Goal: Navigation & Orientation: Find specific page/section

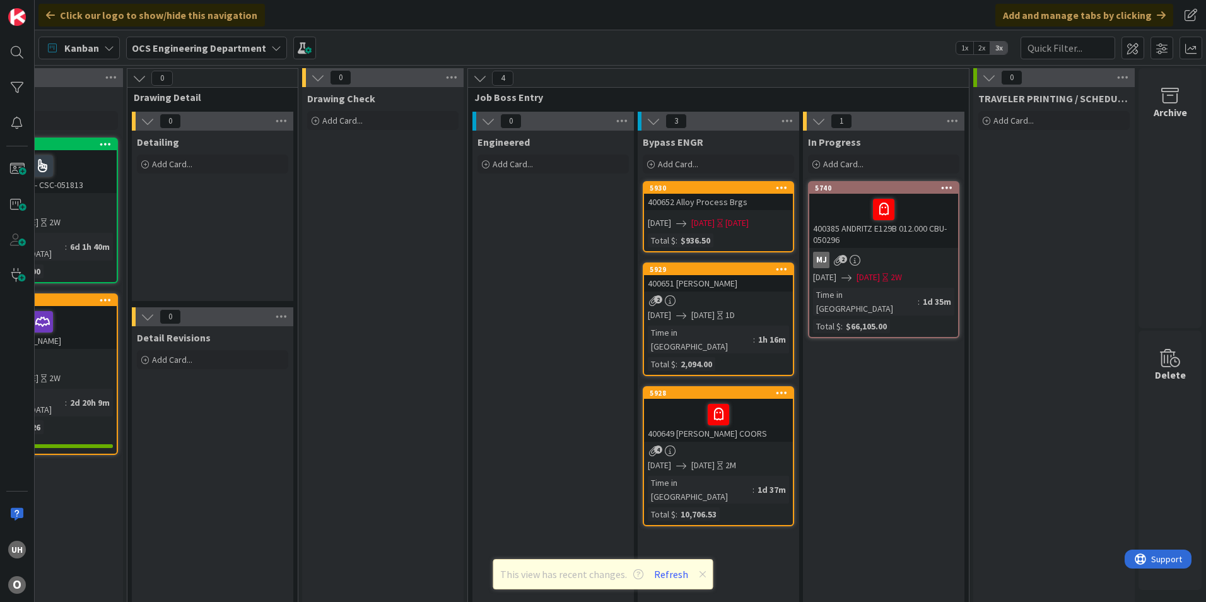
click at [700, 571] on icon at bounding box center [703, 574] width 8 height 10
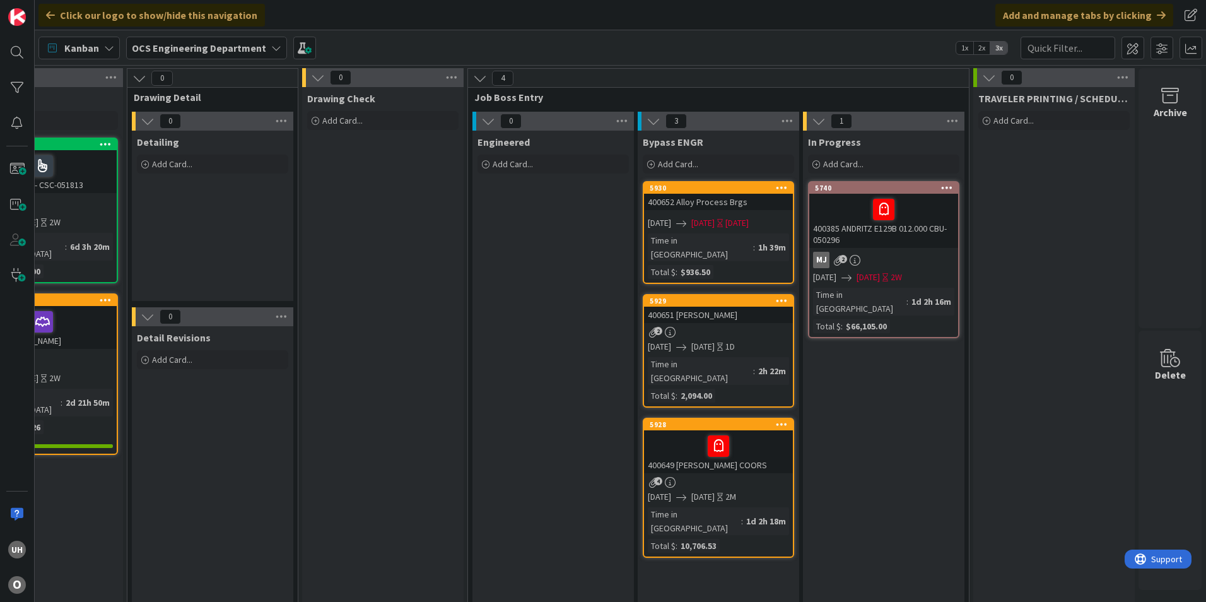
click at [691, 213] on link "5930 400652 Alloy Process Brgs 09/18/2025 09/18/2025 Today Time in Column : 1h …" at bounding box center [718, 232] width 151 height 103
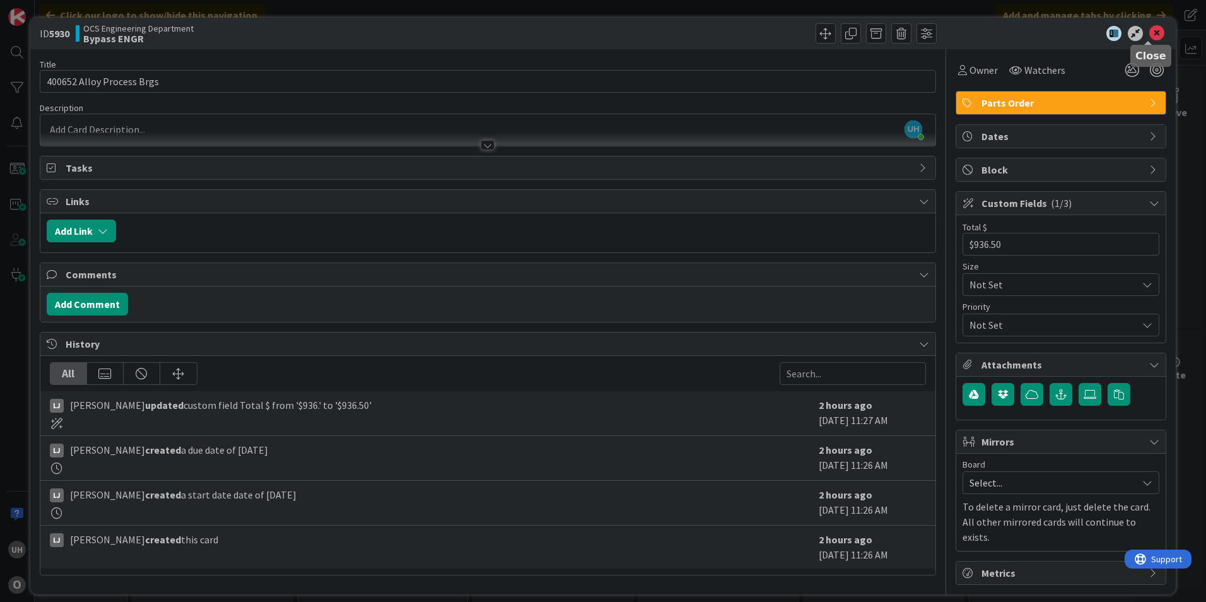
drag, startPoint x: 1148, startPoint y: 30, endPoint x: 1139, endPoint y: 31, distance: 8.9
click at [1149, 30] on icon at bounding box center [1156, 33] width 15 height 15
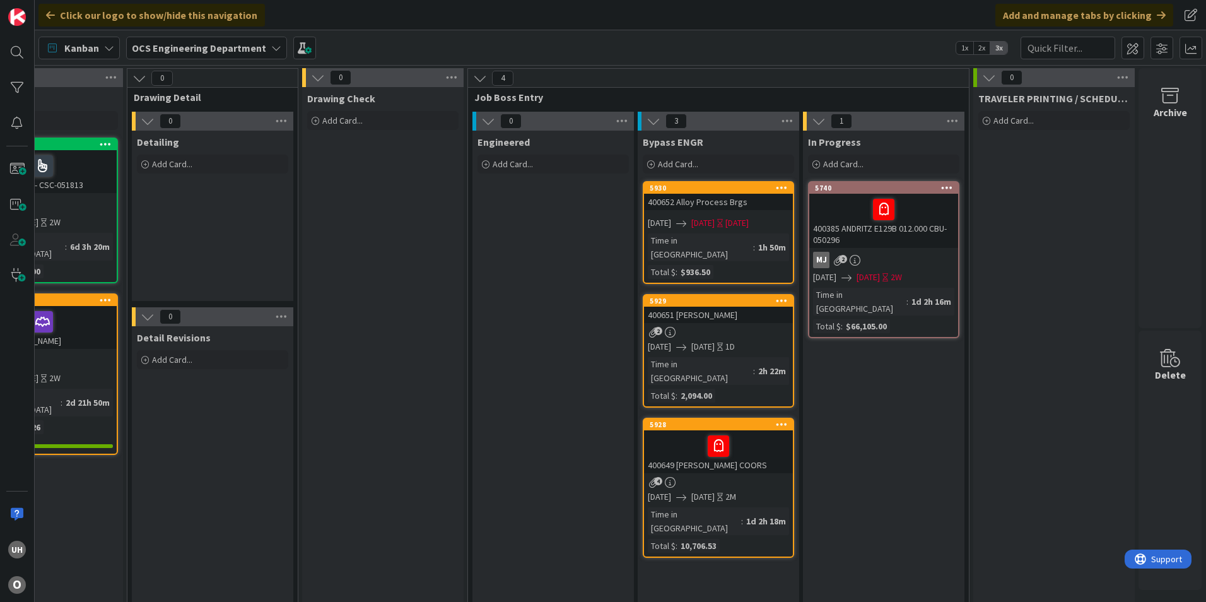
click at [692, 327] on div "2" at bounding box center [718, 332] width 149 height 11
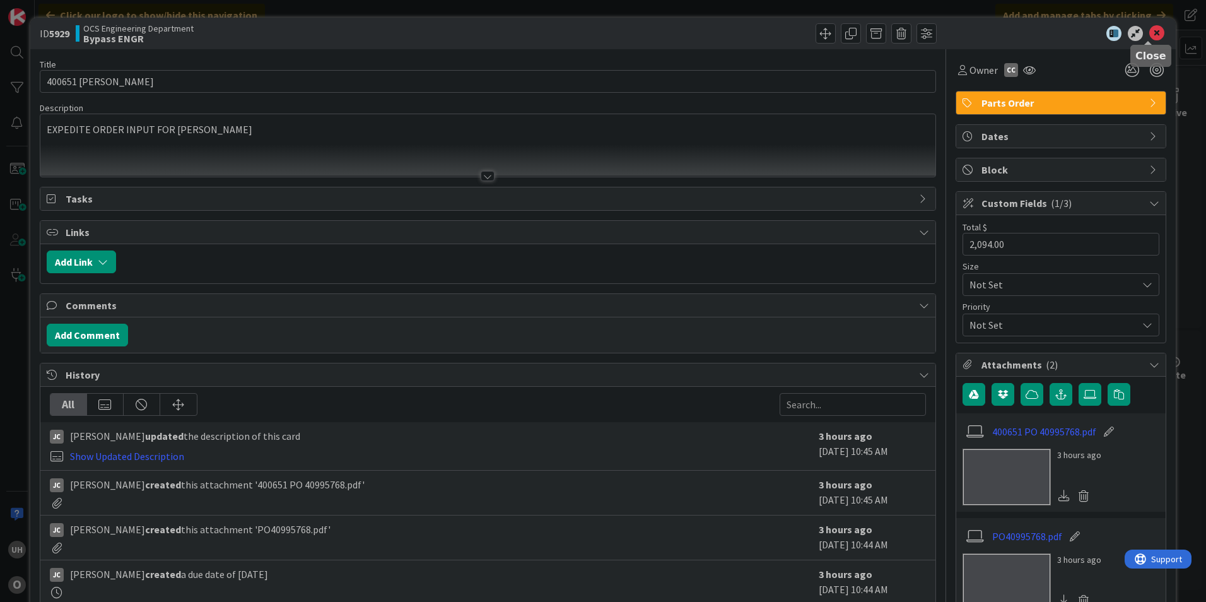
click at [1150, 33] on icon at bounding box center [1156, 33] width 15 height 15
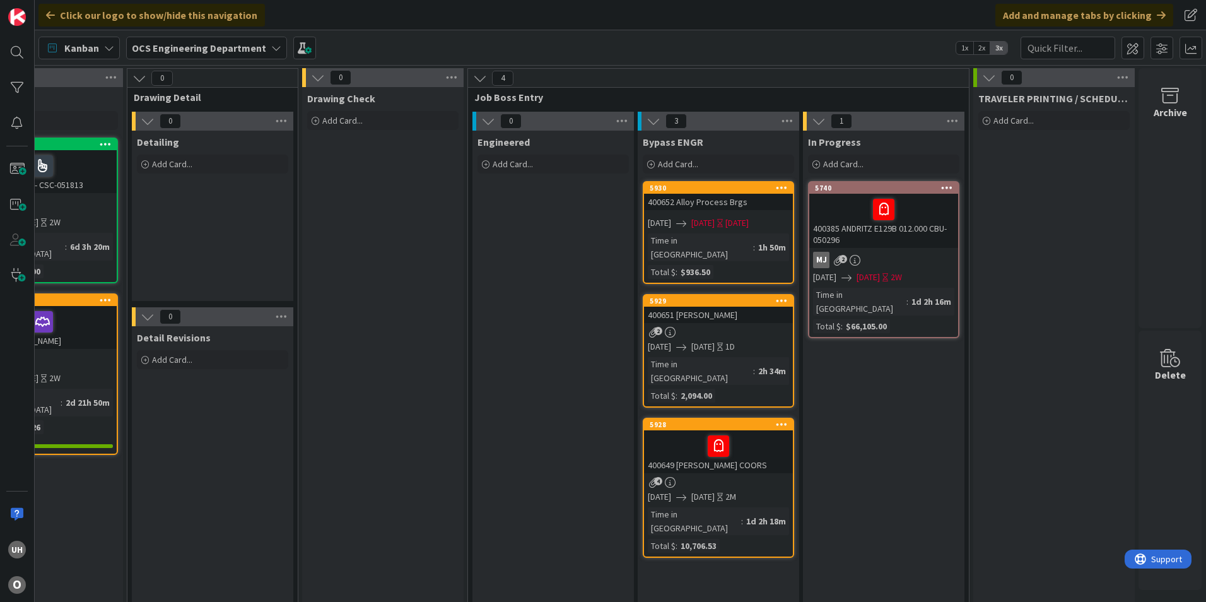
click at [667, 182] on link "5930 400652 Alloy Process Brgs 09/18/2025 09/18/2025 Today Time in Column : 1h …" at bounding box center [718, 232] width 151 height 103
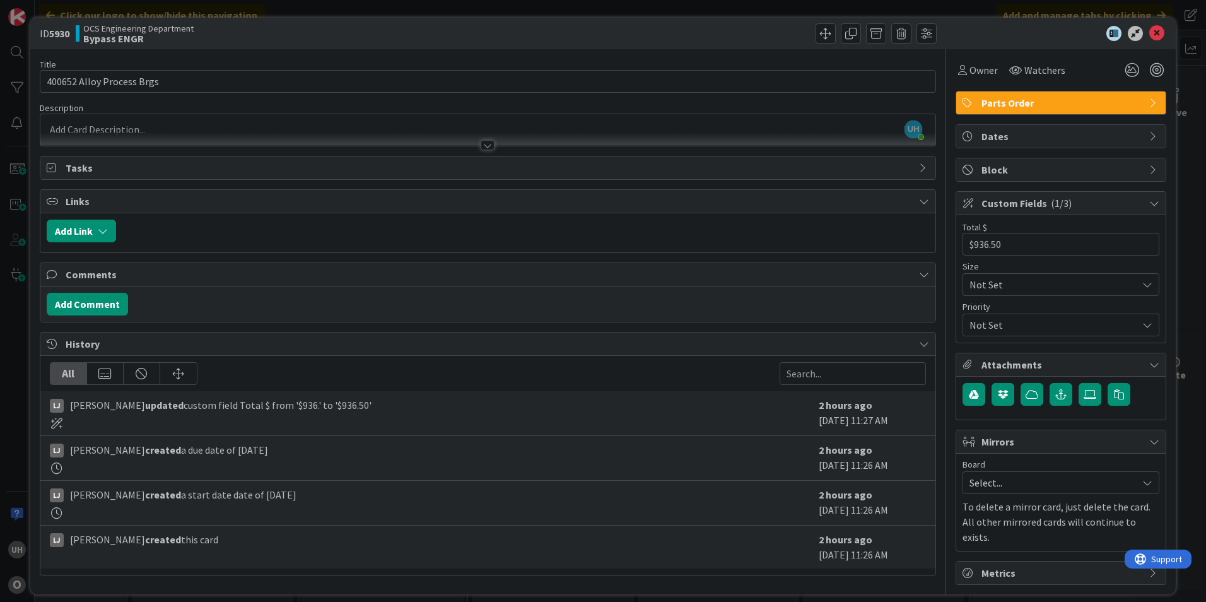
scroll to position [1, 0]
click at [920, 163] on icon at bounding box center [924, 167] width 10 height 10
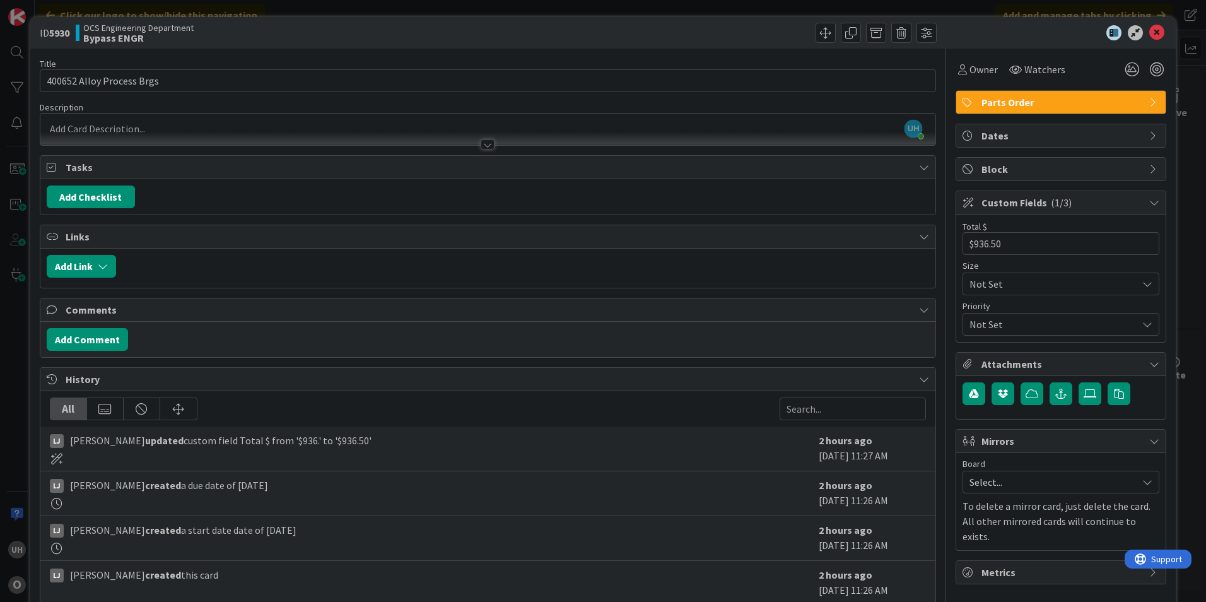
click at [923, 304] on div "Comments" at bounding box center [487, 309] width 895 height 23
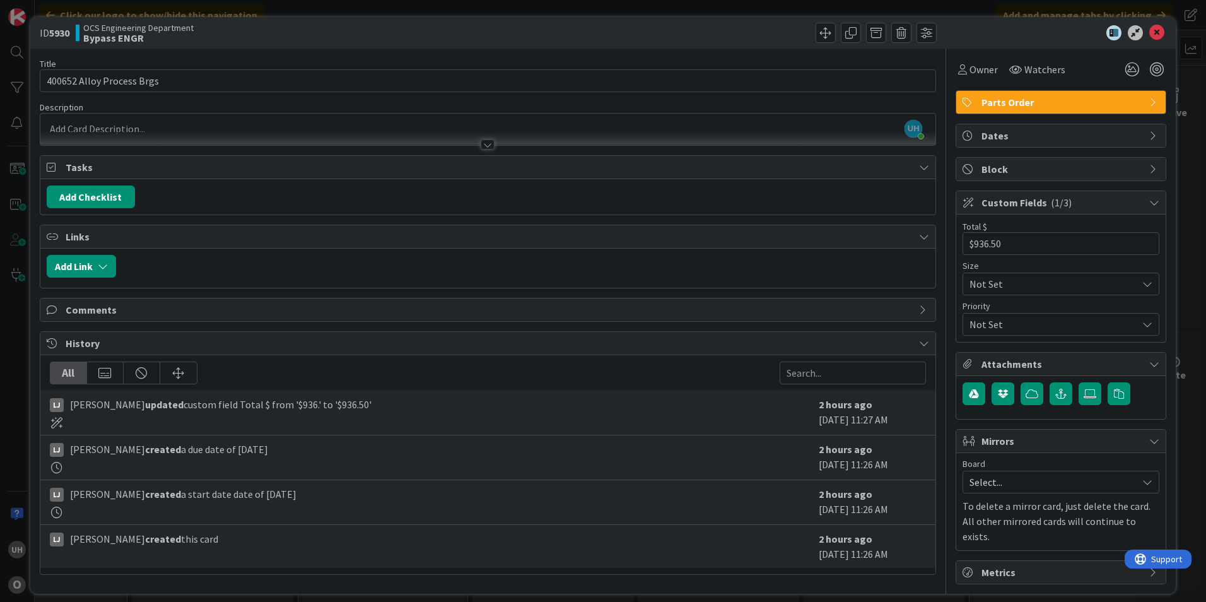
click at [919, 307] on icon at bounding box center [924, 310] width 10 height 10
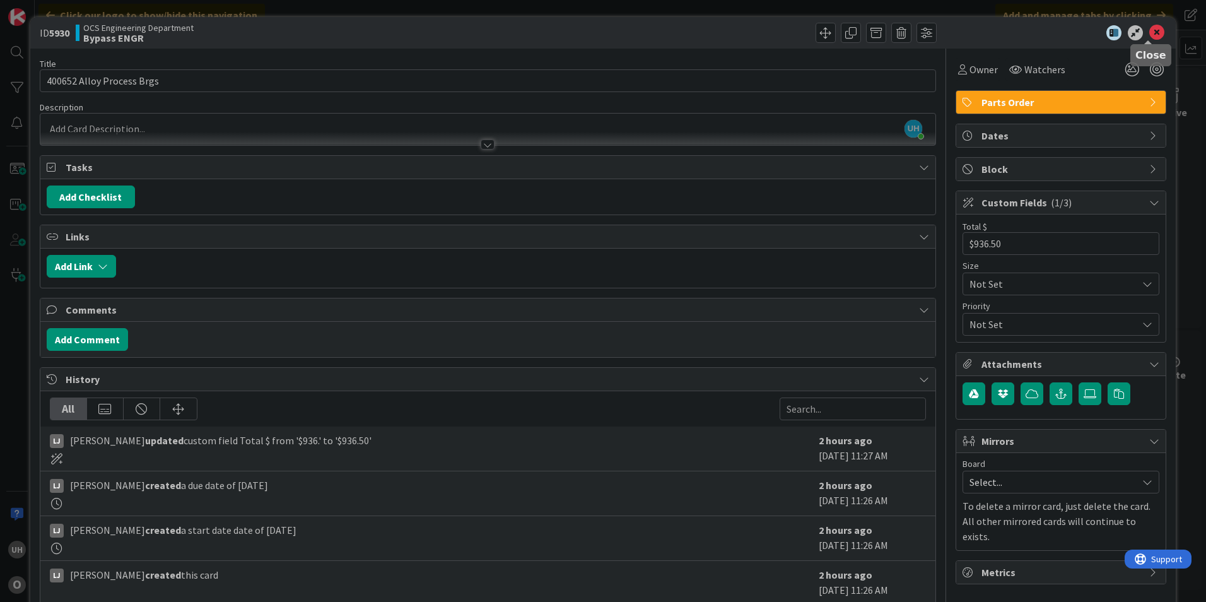
click at [1151, 28] on icon at bounding box center [1156, 32] width 15 height 15
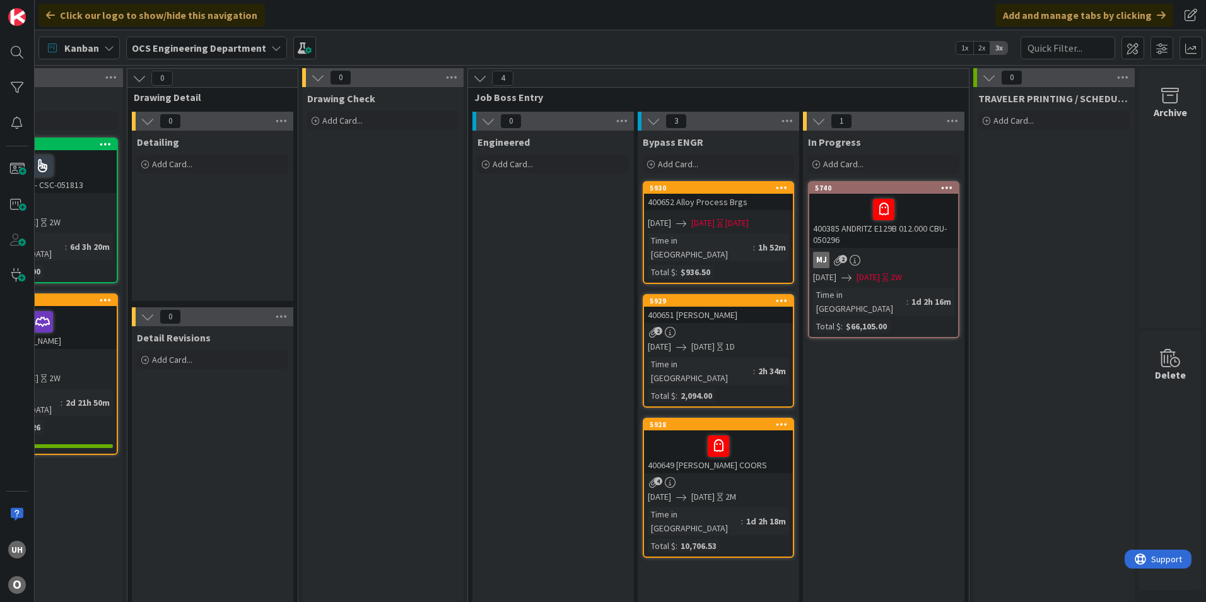
click at [674, 200] on div "400652 Alloy Process Brgs" at bounding box center [718, 202] width 149 height 16
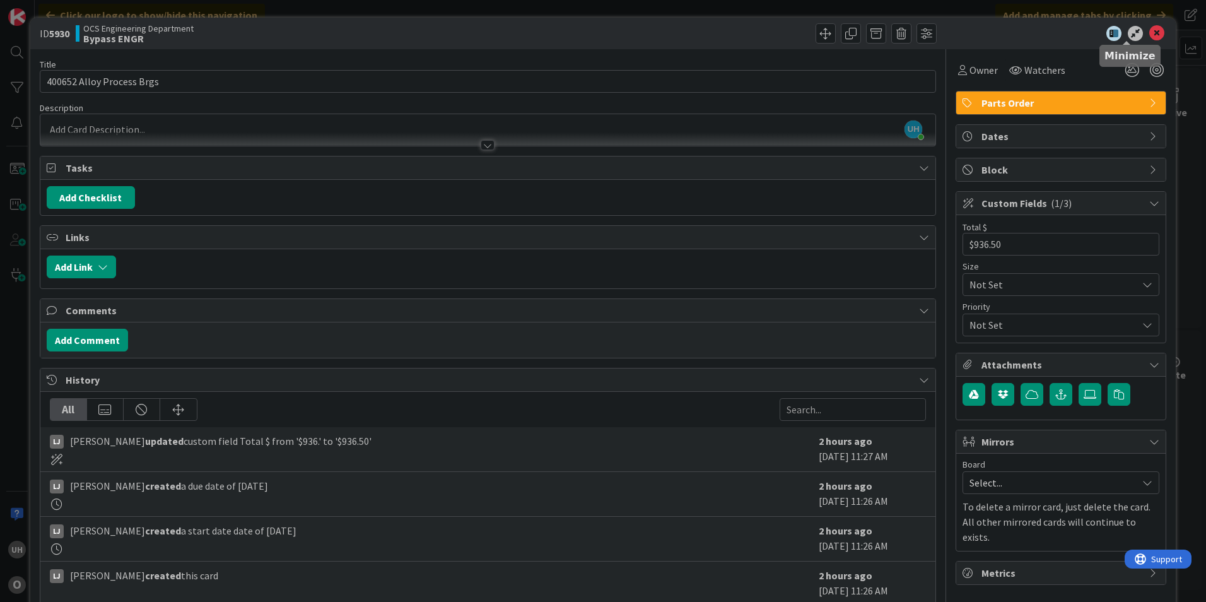
click at [1138, 31] on div at bounding box center [1054, 33] width 223 height 15
click at [1152, 33] on icon at bounding box center [1156, 33] width 15 height 15
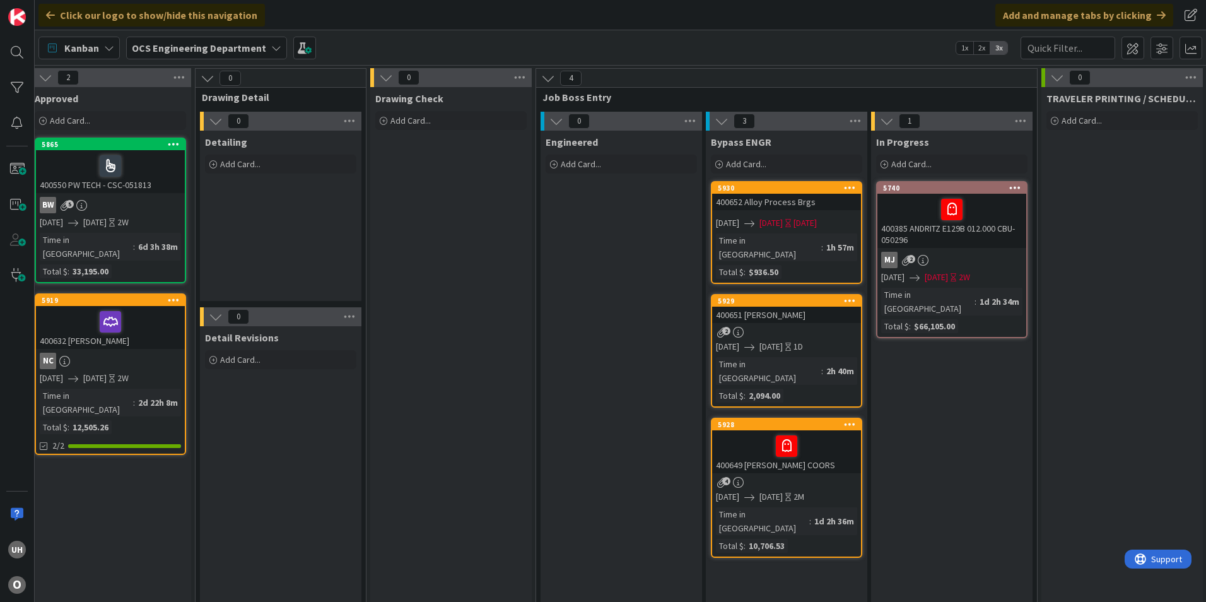
click at [761, 211] on link "5930 400652 Alloy Process Brgs 09/18/2025 09/18/2025 Today Time in Column : 1h …" at bounding box center [786, 232] width 151 height 103
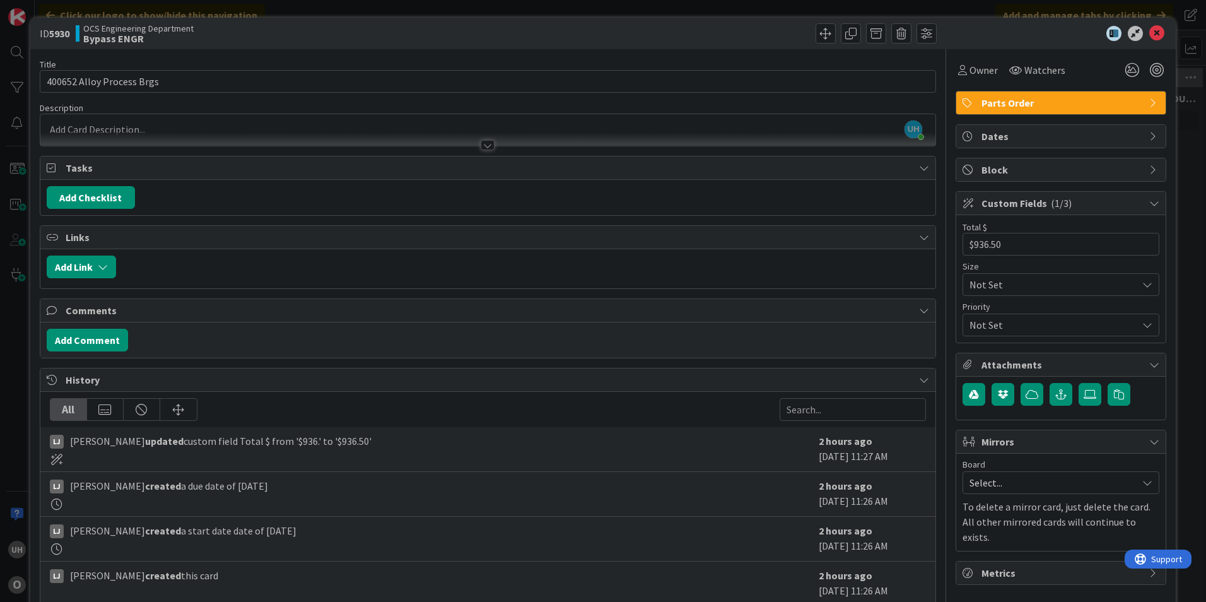
click at [483, 145] on div at bounding box center [488, 145] width 14 height 10
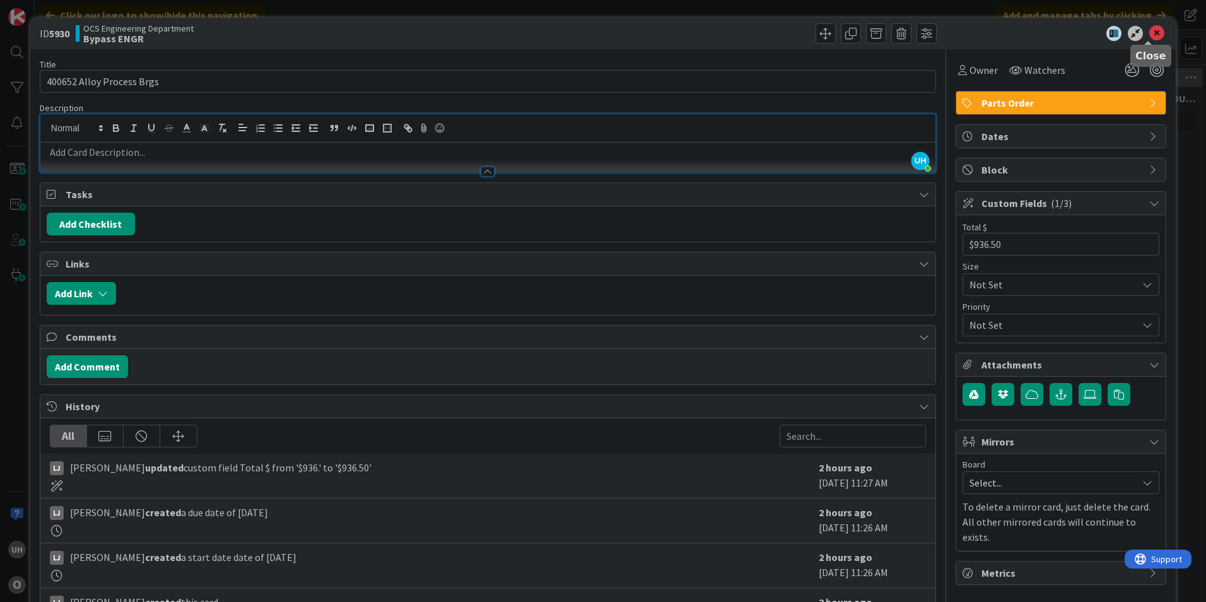
click at [1149, 32] on icon at bounding box center [1156, 33] width 15 height 15
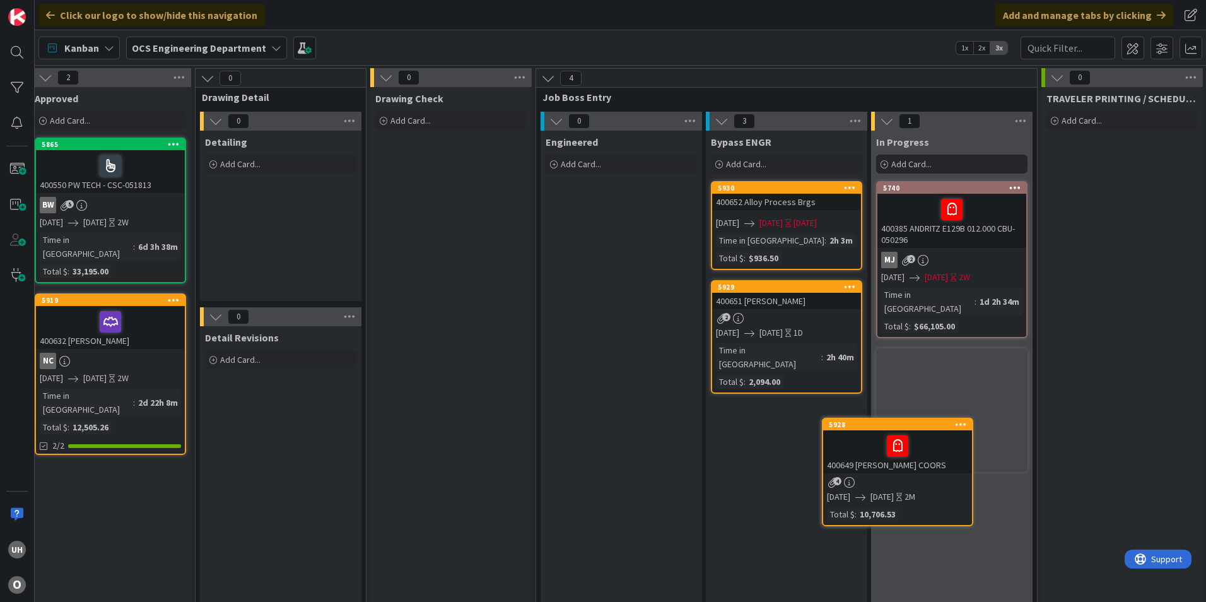
scroll to position [5, 1021]
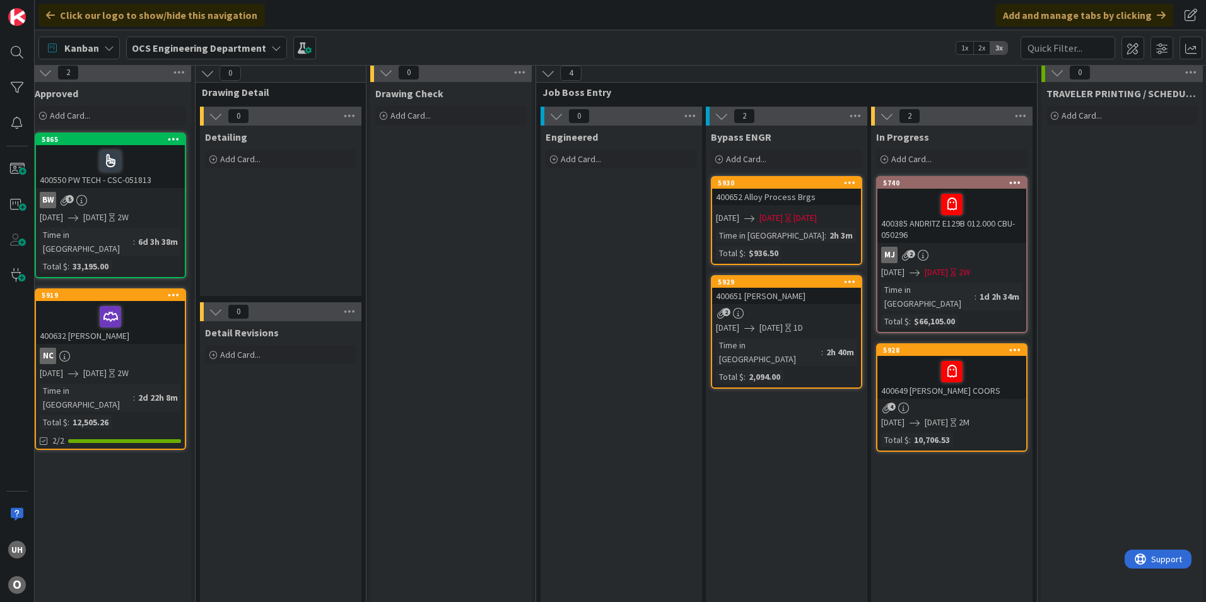
click at [761, 187] on div "5930" at bounding box center [786, 182] width 149 height 11
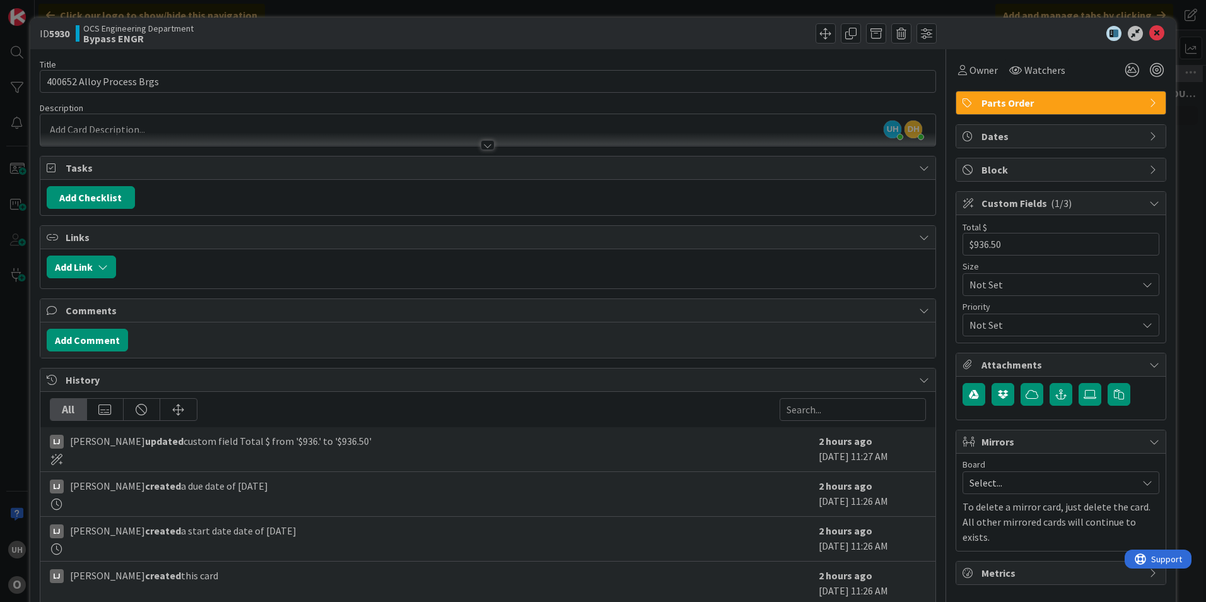
click at [1150, 37] on icon at bounding box center [1156, 33] width 15 height 15
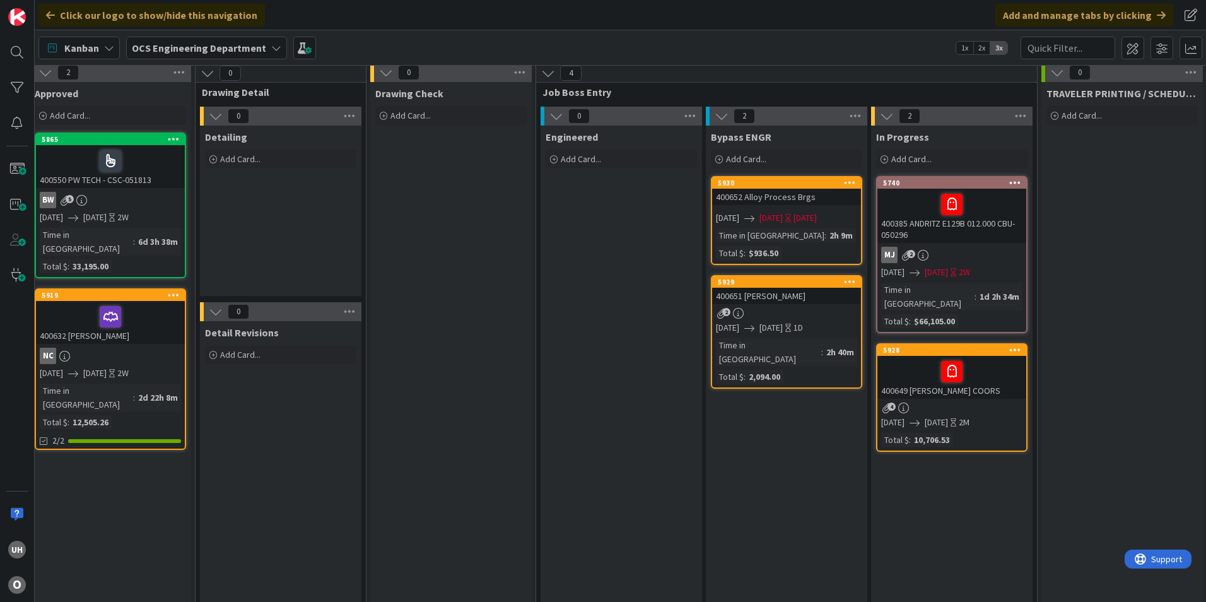
drag, startPoint x: 930, startPoint y: 238, endPoint x: 702, endPoint y: 454, distance: 314.1
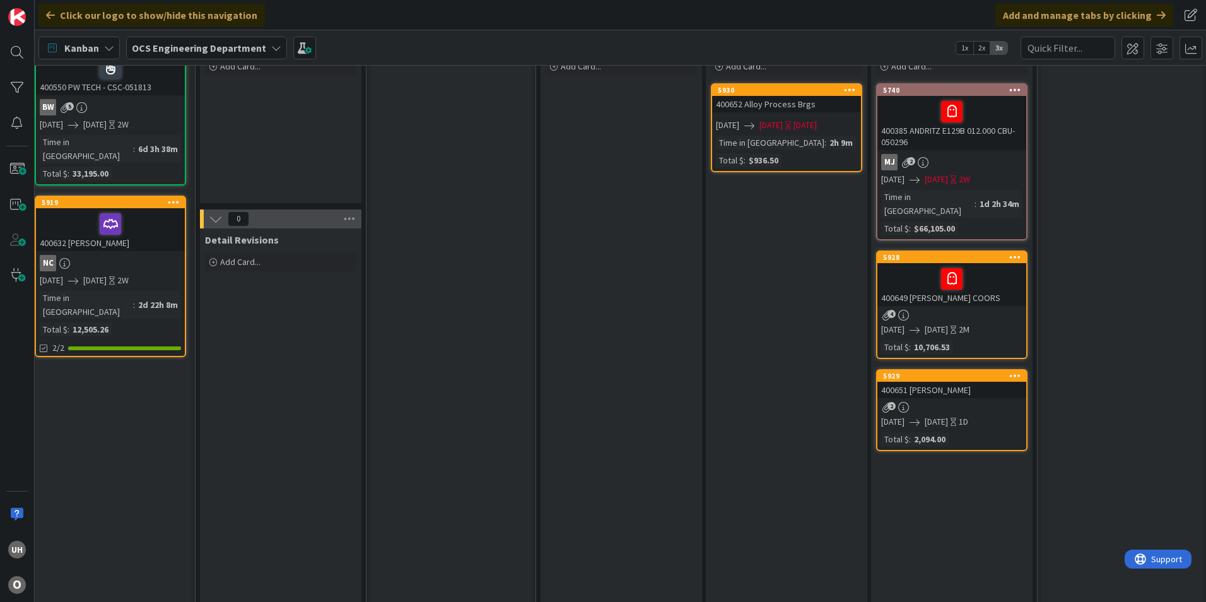
scroll to position [0, 1021]
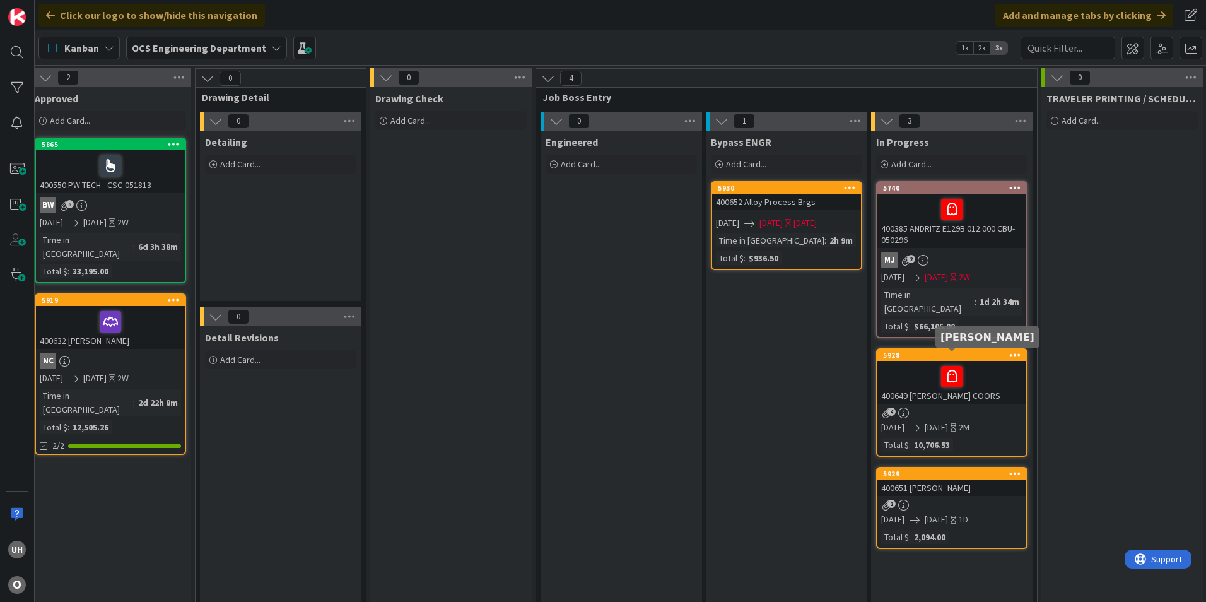
click at [949, 407] on div "4" at bounding box center [951, 412] width 149 height 11
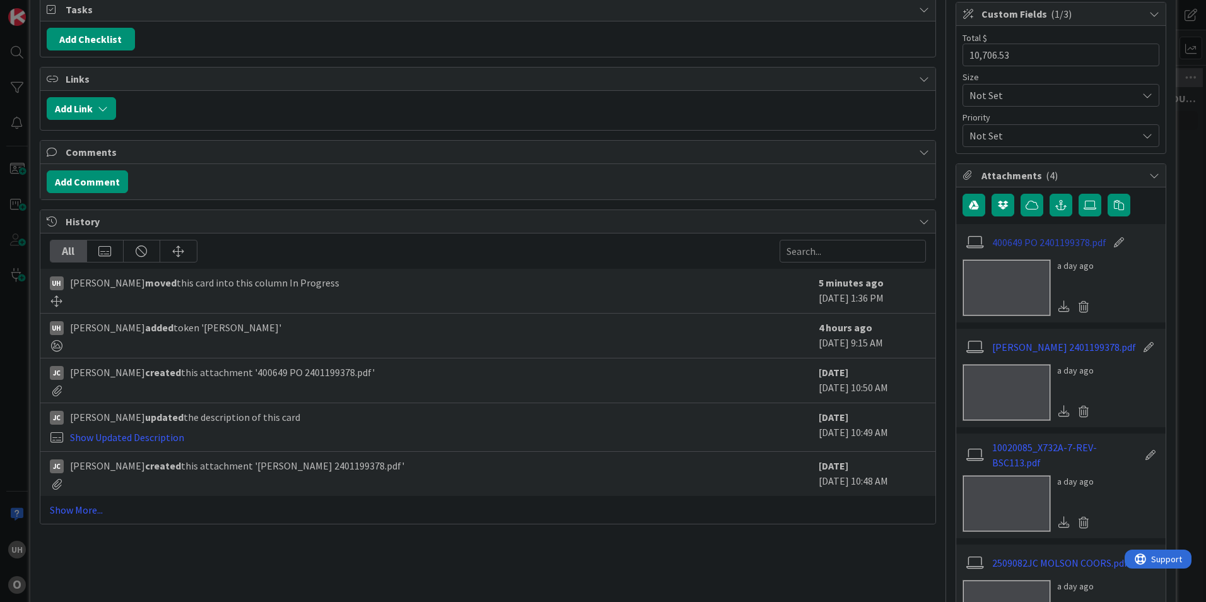
click at [1024, 245] on link "400649 PO 2401199378.pdf" at bounding box center [1049, 242] width 114 height 15
click at [1149, 11] on icon at bounding box center [1154, 14] width 10 height 10
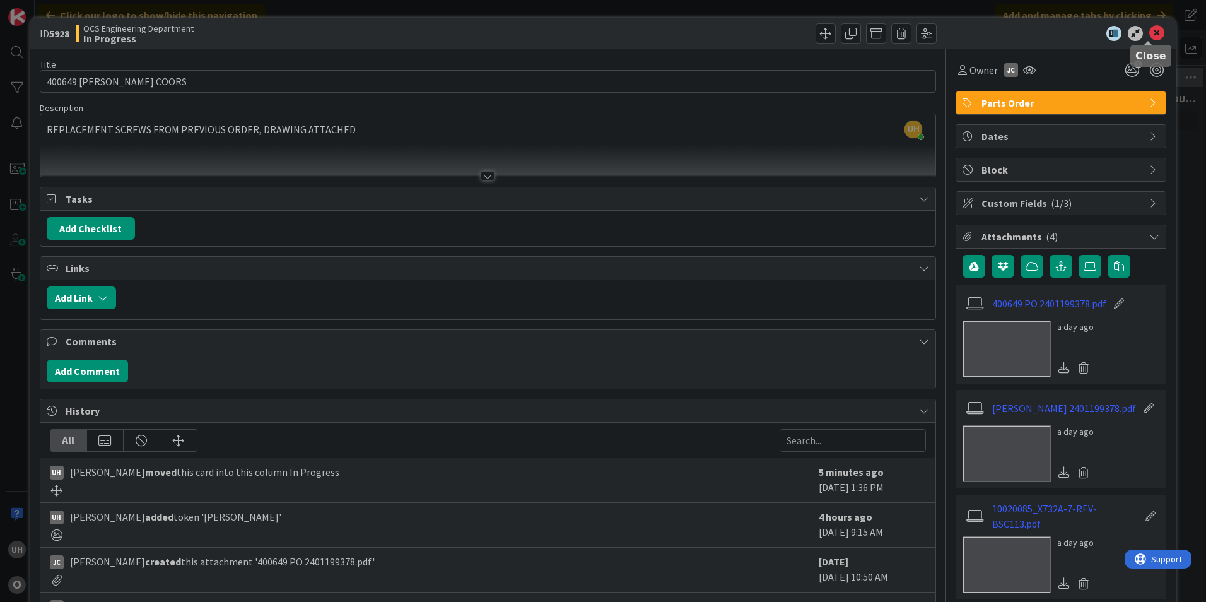
click at [1149, 37] on icon at bounding box center [1156, 33] width 15 height 15
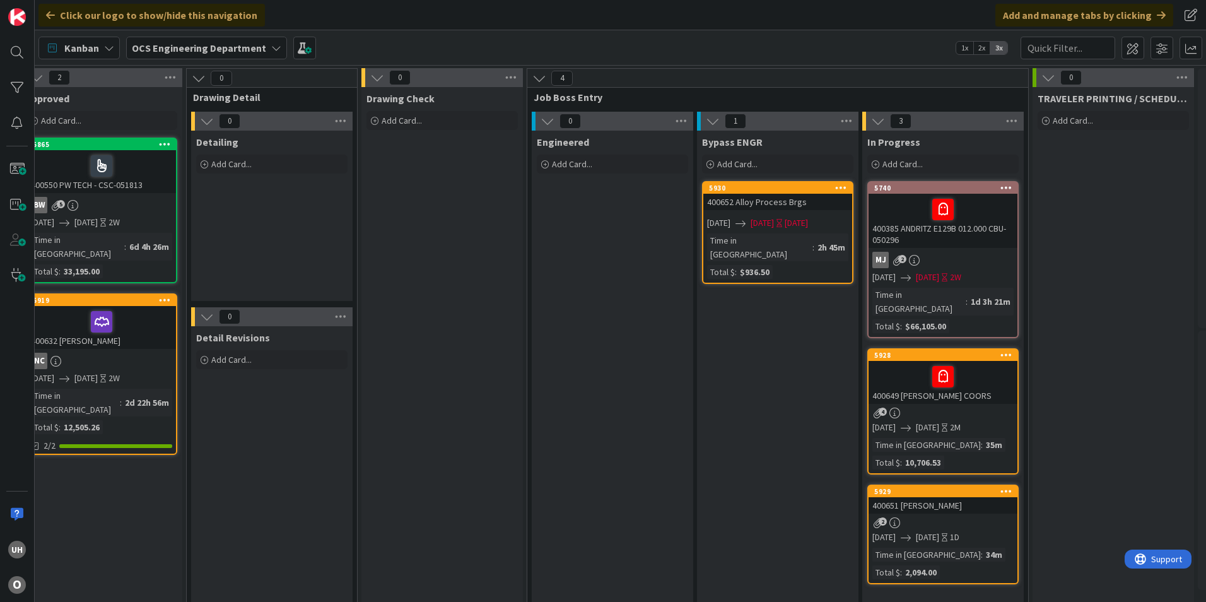
scroll to position [0, 1066]
